Goal: Information Seeking & Learning: Check status

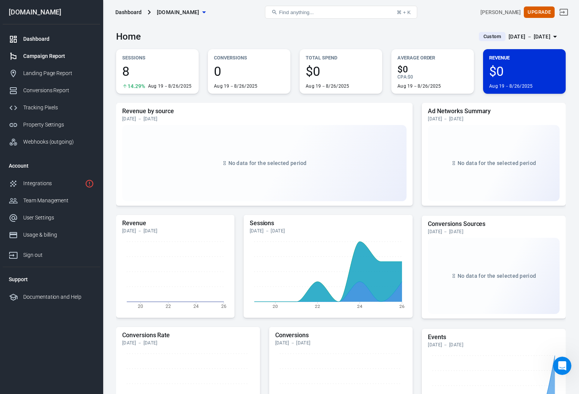
click at [46, 56] on div "Campaign Report" at bounding box center [58, 56] width 71 height 8
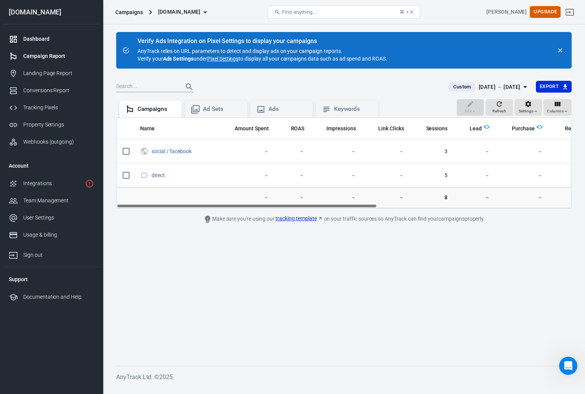
click at [50, 42] on div "Dashboard" at bounding box center [58, 39] width 71 height 8
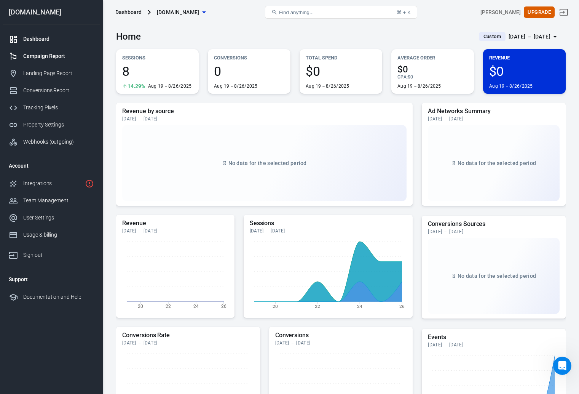
click at [59, 60] on link "Campaign Report" at bounding box center [51, 56] width 97 height 17
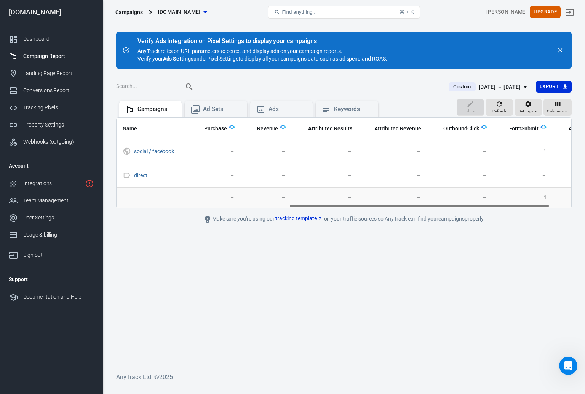
scroll to position [0, 339]
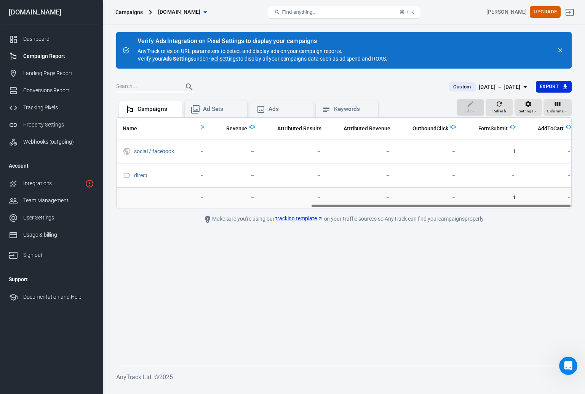
drag, startPoint x: 317, startPoint y: 204, endPoint x: 516, endPoint y: 220, distance: 199.7
click at [516, 220] on main "Verify Ads Integration on Pixel Settings to display your campaigns AnyTrack rel…" at bounding box center [343, 192] width 455 height 321
click at [349, 203] on div "Name Amount Spent ROAS Impressions Link Clicks Sessions Lead Purchase Revenue A…" at bounding box center [344, 163] width 455 height 90
click at [317, 204] on div at bounding box center [439, 206] width 260 height 4
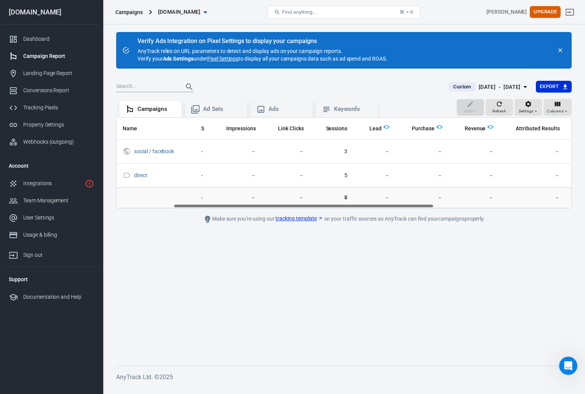
scroll to position [0, 99]
drag, startPoint x: 318, startPoint y: 205, endPoint x: 212, endPoint y: 195, distance: 106.3
click at [212, 195] on div "Name Amount Spent ROAS Impressions Link Clicks Sessions Lead Purchase Revenue A…" at bounding box center [343, 162] width 455 height 91
click at [33, 43] on link "Dashboard" at bounding box center [51, 38] width 97 height 17
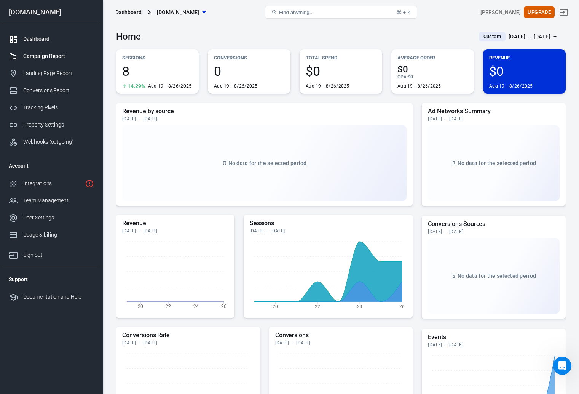
click at [41, 57] on div "Campaign Report" at bounding box center [58, 56] width 71 height 8
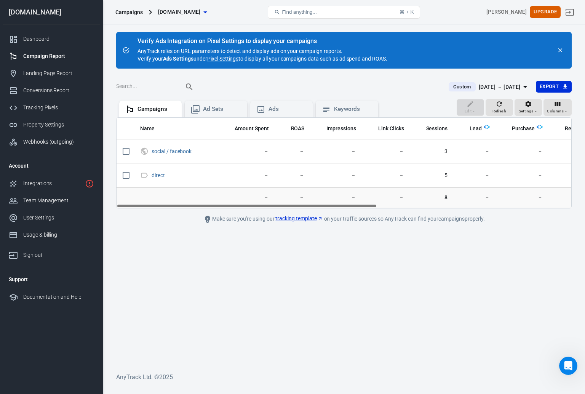
drag, startPoint x: 309, startPoint y: 204, endPoint x: 263, endPoint y: 212, distance: 46.8
click at [263, 212] on main "Verify Ads Integration on Pixel Settings to display your campaigns AnyTrack rel…" at bounding box center [343, 192] width 455 height 321
